Goal: Check status

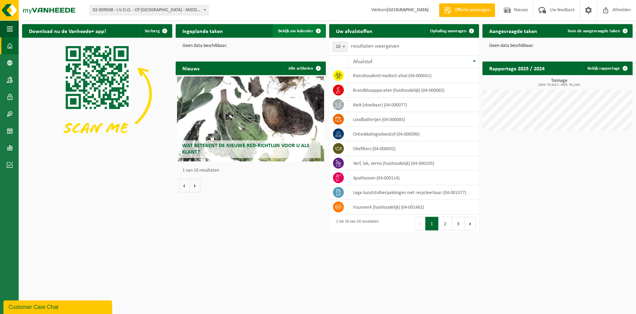
click at [302, 30] on span "Bekijk uw kalender" at bounding box center [295, 31] width 35 height 4
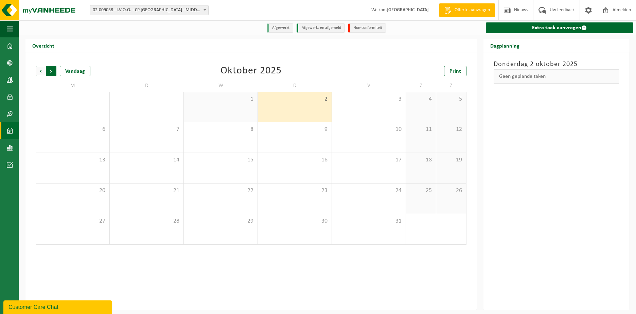
click at [42, 72] on span "Vorige" at bounding box center [41, 71] width 10 height 10
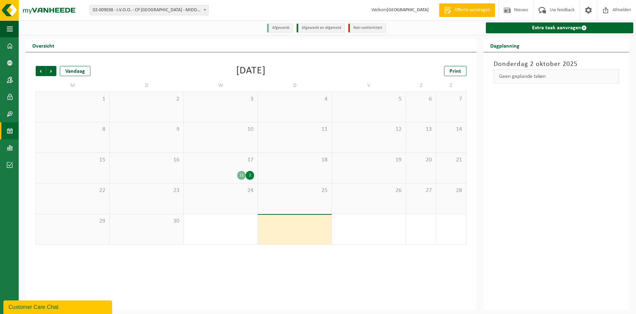
click at [214, 159] on span "17" at bounding box center [220, 159] width 67 height 7
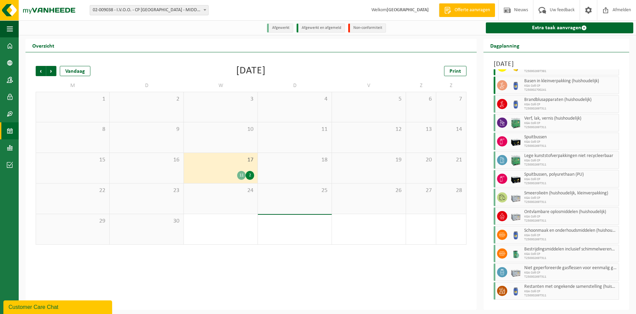
scroll to position [33, 0]
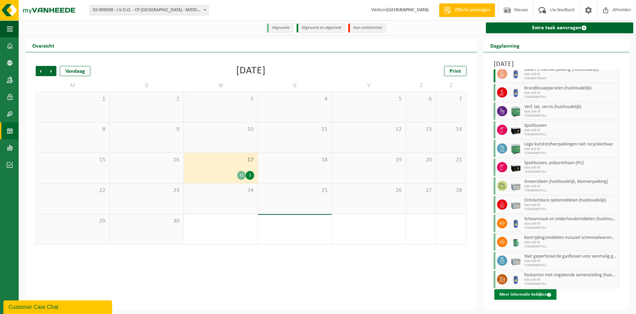
click at [523, 294] on button "Meer informatie bekijken" at bounding box center [526, 294] width 62 height 11
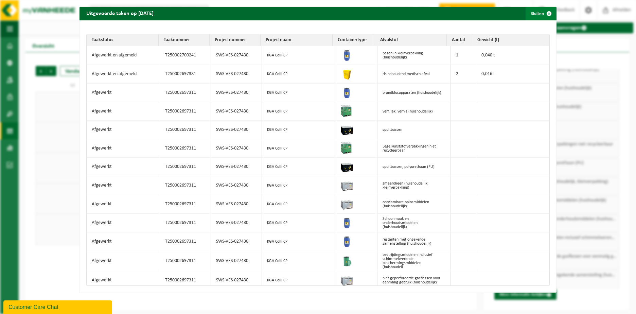
click at [544, 12] on span "button" at bounding box center [550, 14] width 14 height 14
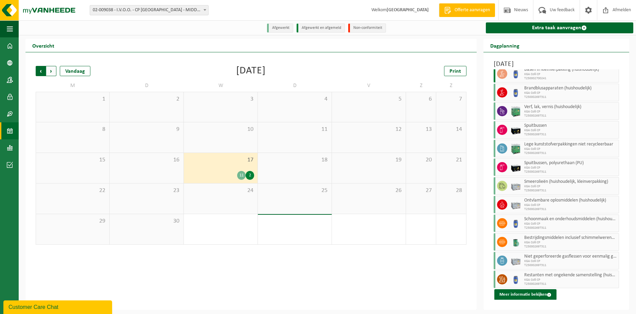
click at [50, 70] on span "Volgende" at bounding box center [51, 71] width 10 height 10
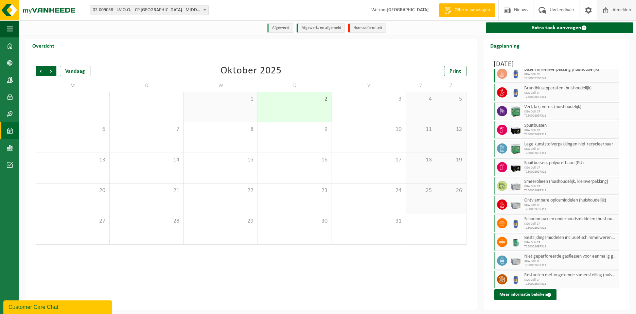
click at [615, 6] on span "Afmelden" at bounding box center [622, 10] width 22 height 20
